Goal: Register for event/course

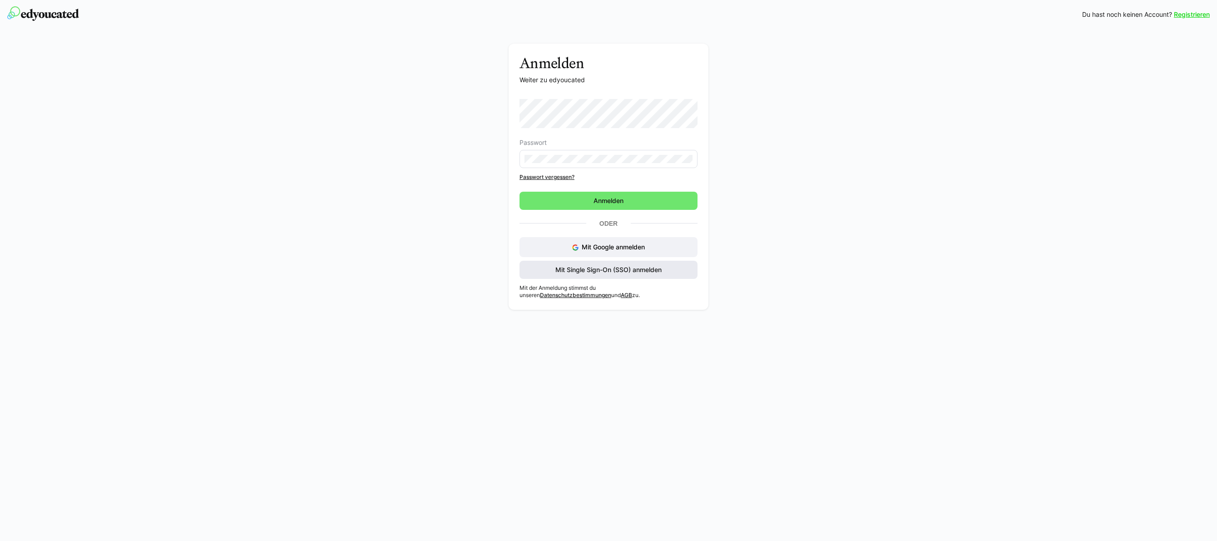
click at [628, 267] on span "Mit Single Sign-On (SSO) anmelden" at bounding box center [608, 269] width 109 height 9
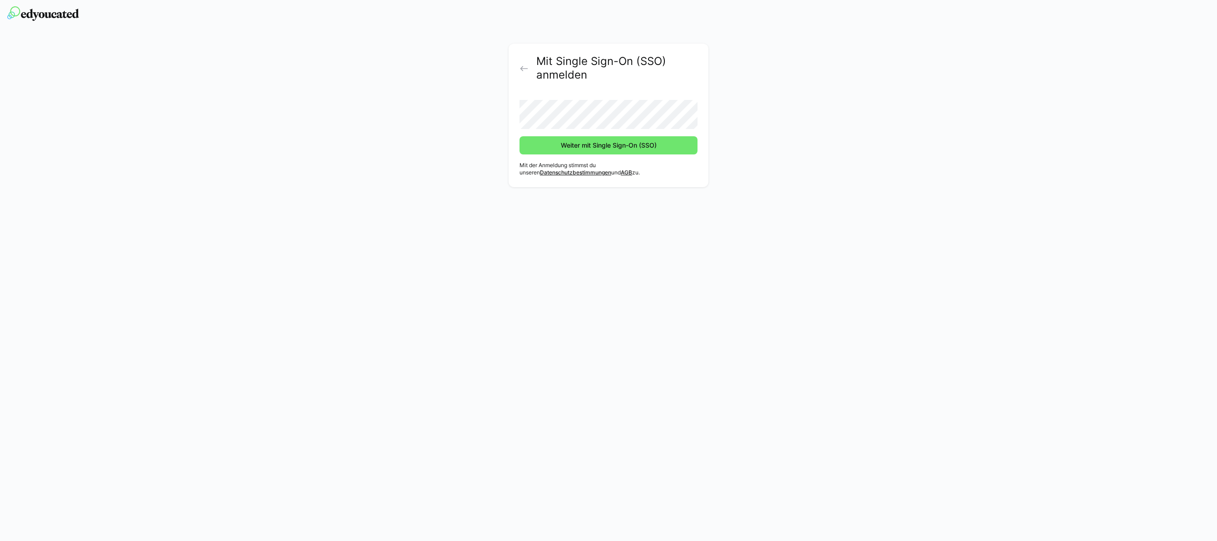
click at [519, 136] on button "Weiter mit Single Sign-On (SSO)" at bounding box center [608, 145] width 178 height 18
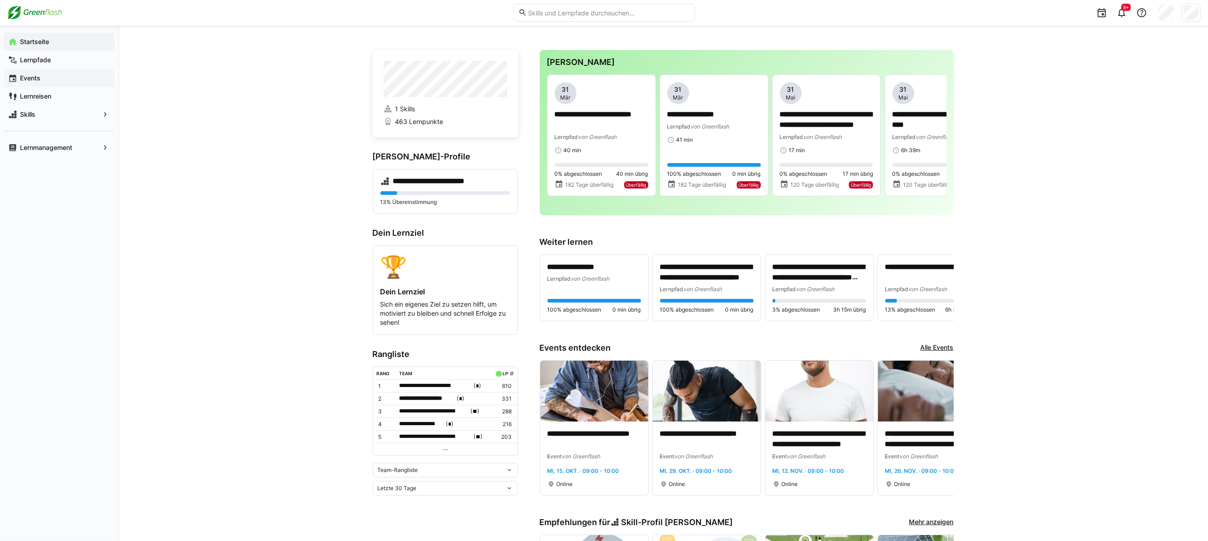
click at [42, 74] on span "Events" at bounding box center [64, 78] width 91 height 9
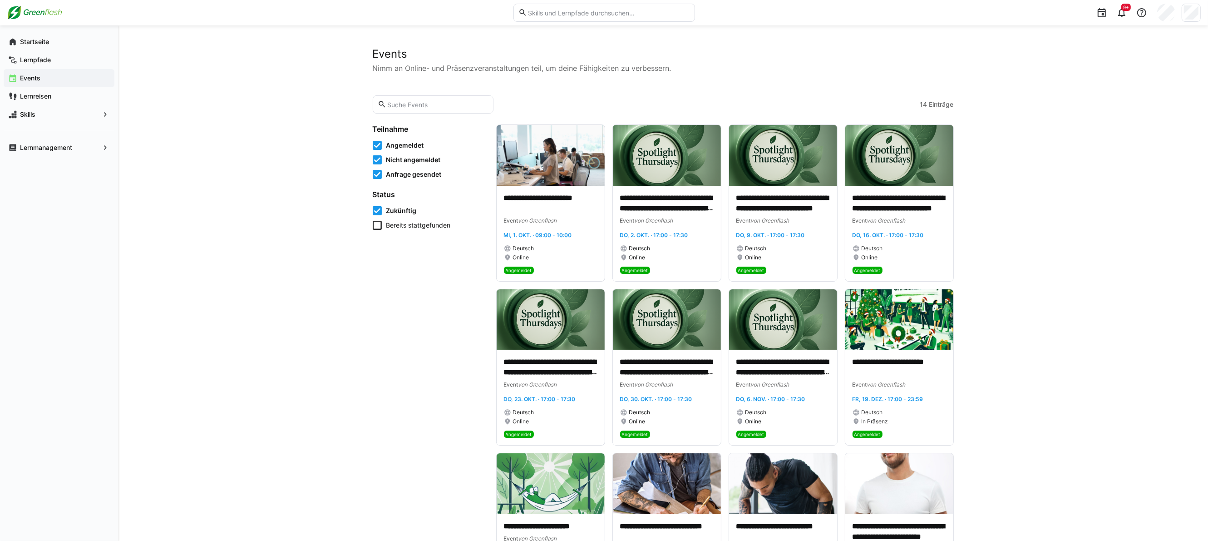
click at [378, 157] on icon at bounding box center [377, 159] width 9 height 9
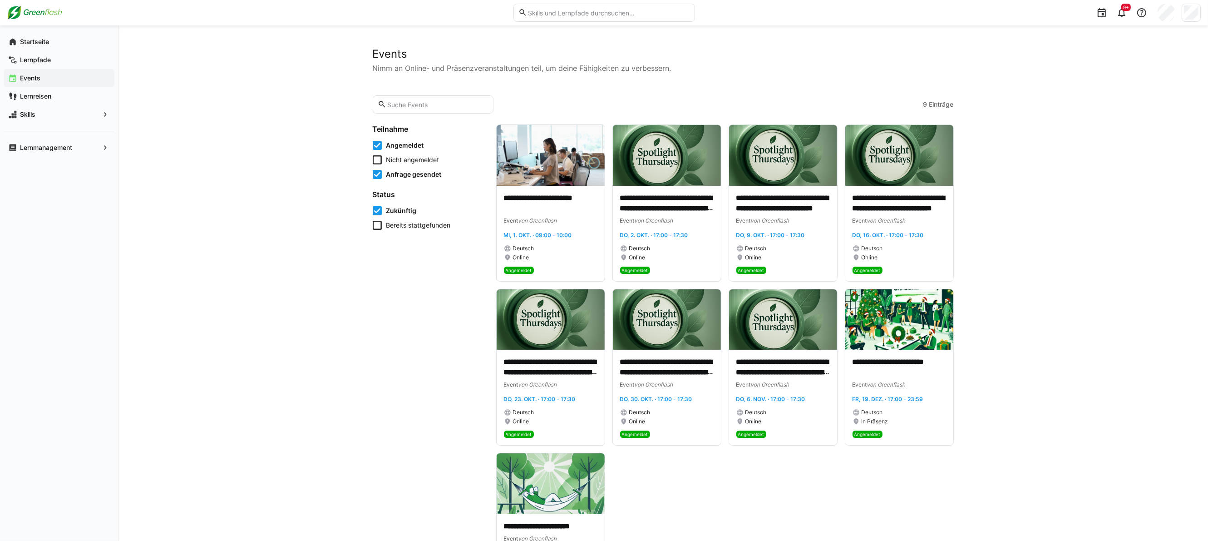
click at [376, 175] on icon at bounding box center [377, 174] width 9 height 9
click at [939, 108] on span "Einträge" at bounding box center [942, 104] width 25 height 9
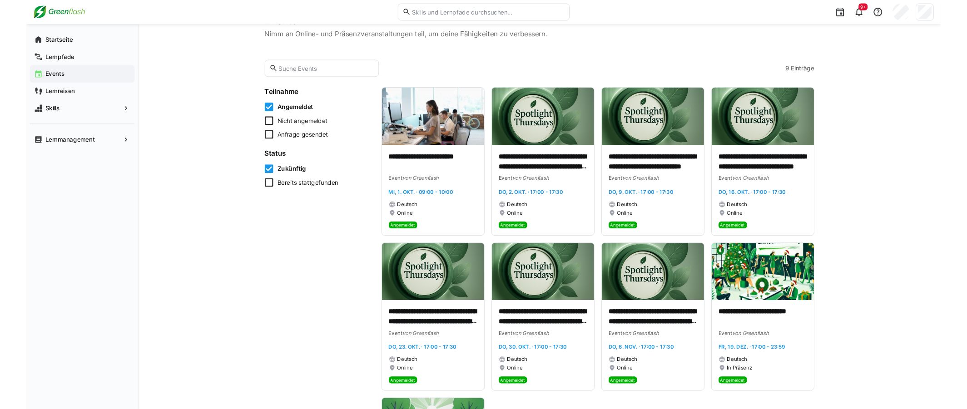
scroll to position [32, 0]
